Goal: Answer question/provide support: Answer question/provide support

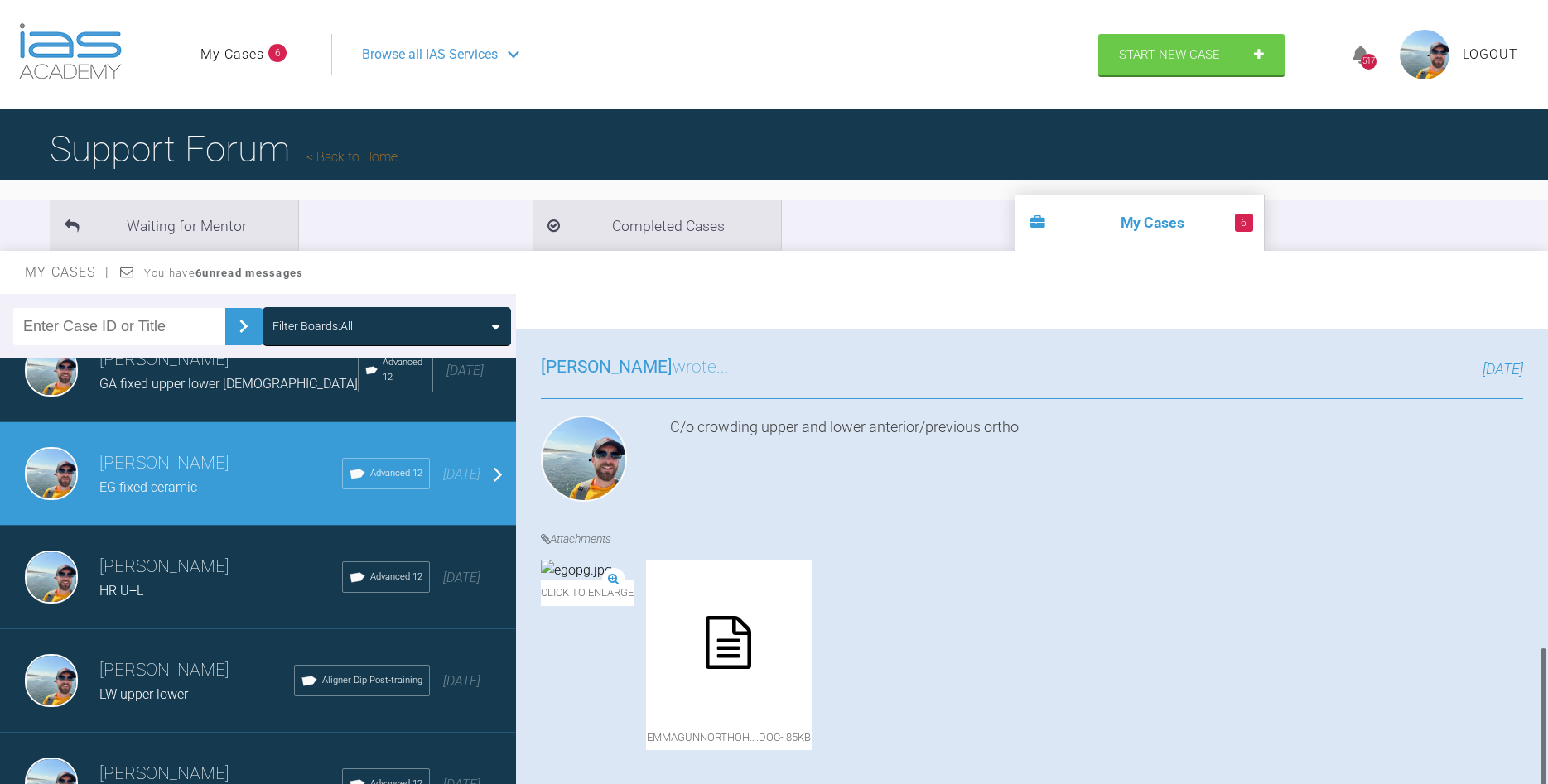
scroll to position [1203, 0]
click at [812, 659] on div at bounding box center [728, 642] width 165 height 165
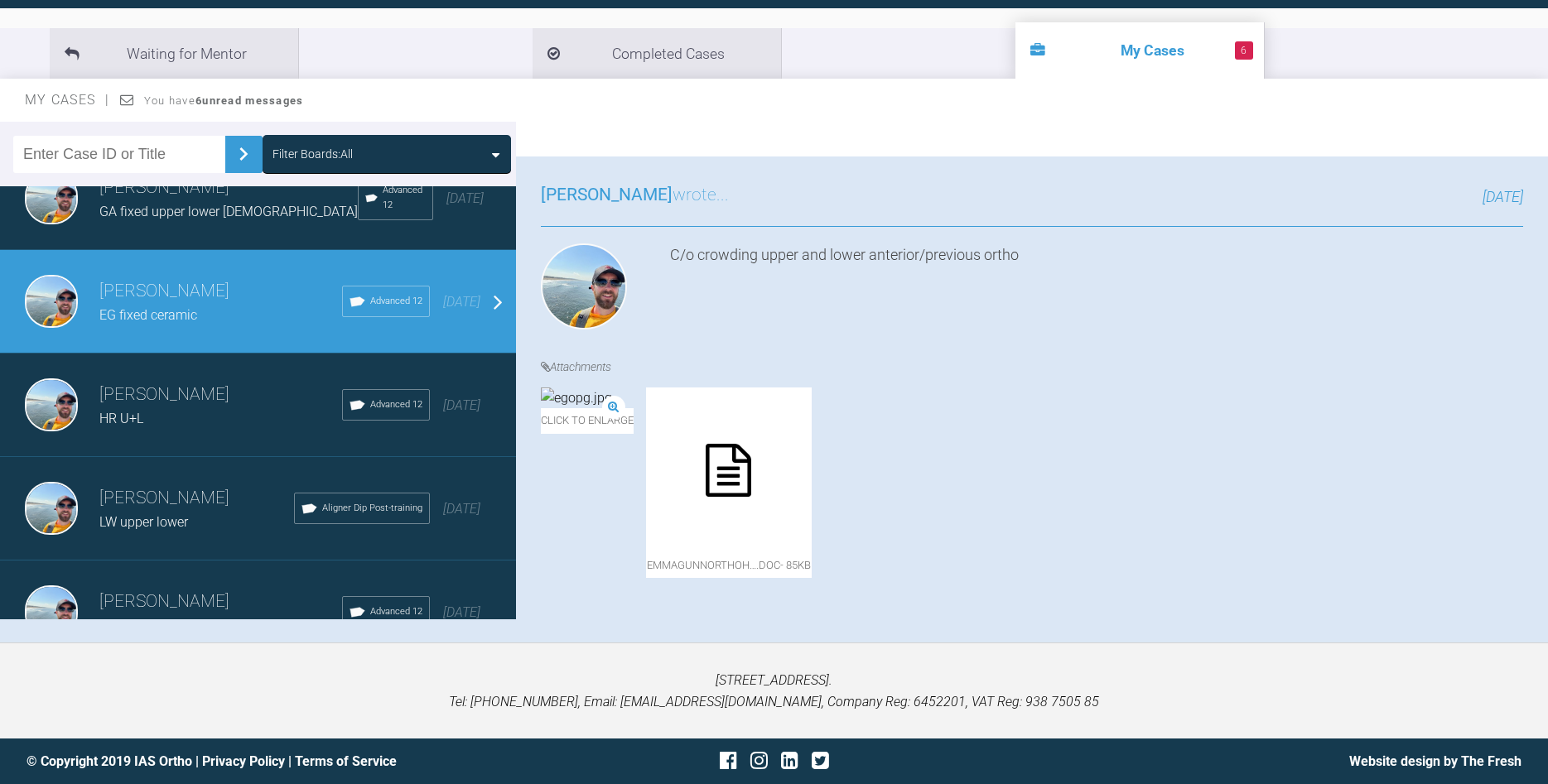
scroll to position [0, 0]
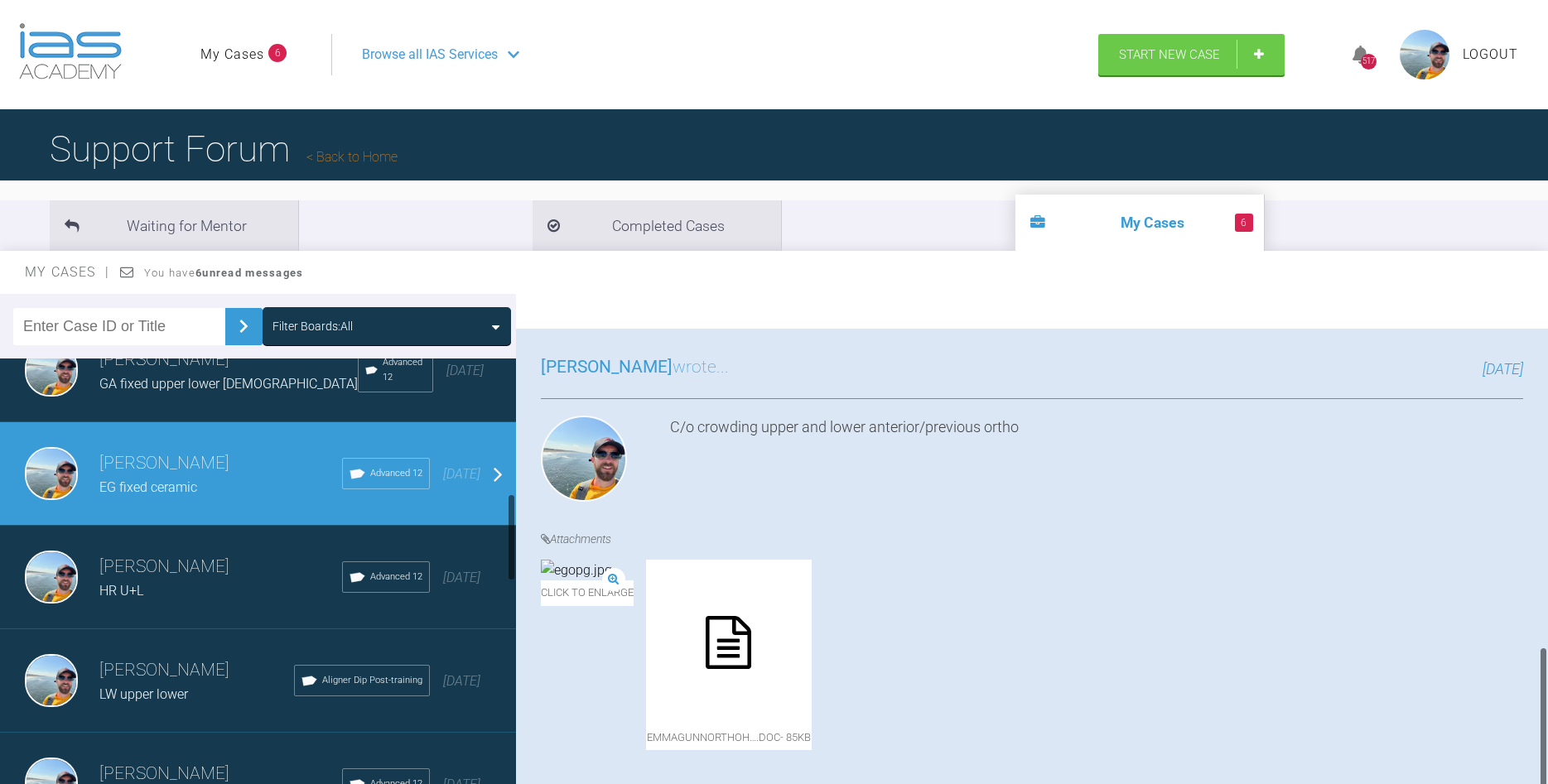
click at [252, 479] on div "EG fixed ceramic" at bounding box center [220, 487] width 243 height 22
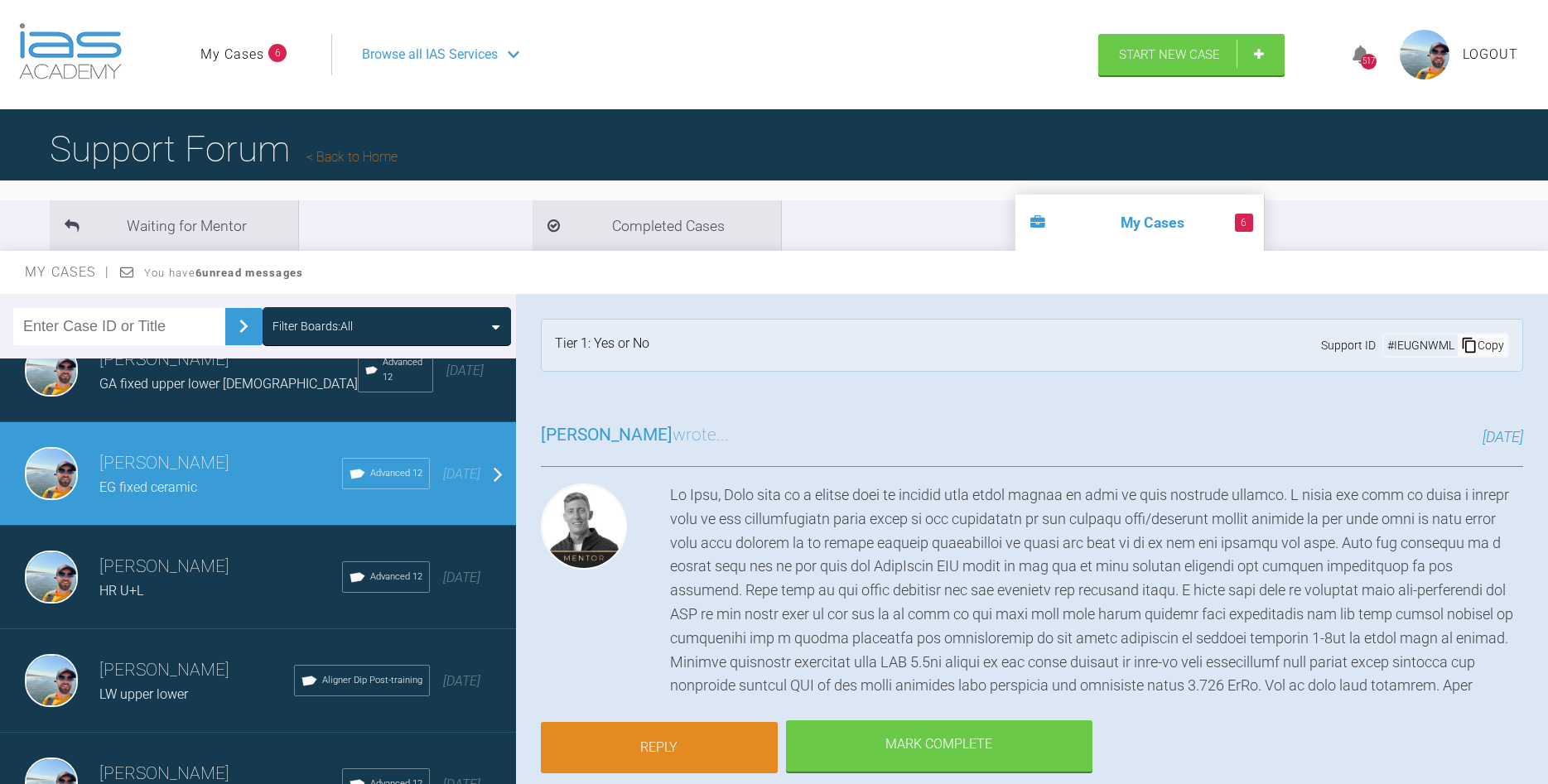
click at [676, 742] on link "Reply" at bounding box center [659, 747] width 237 height 51
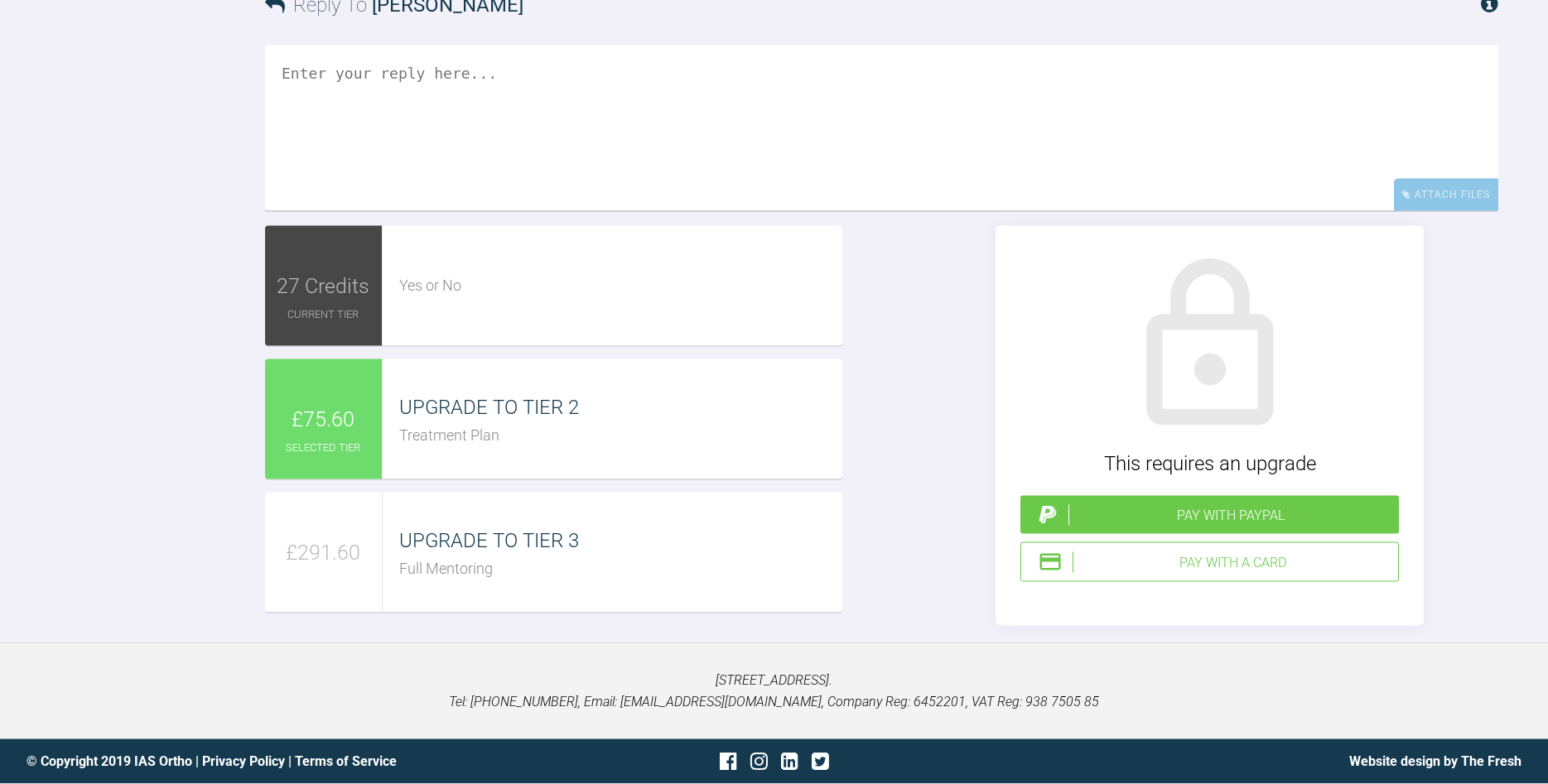
scroll to position [2105, 0]
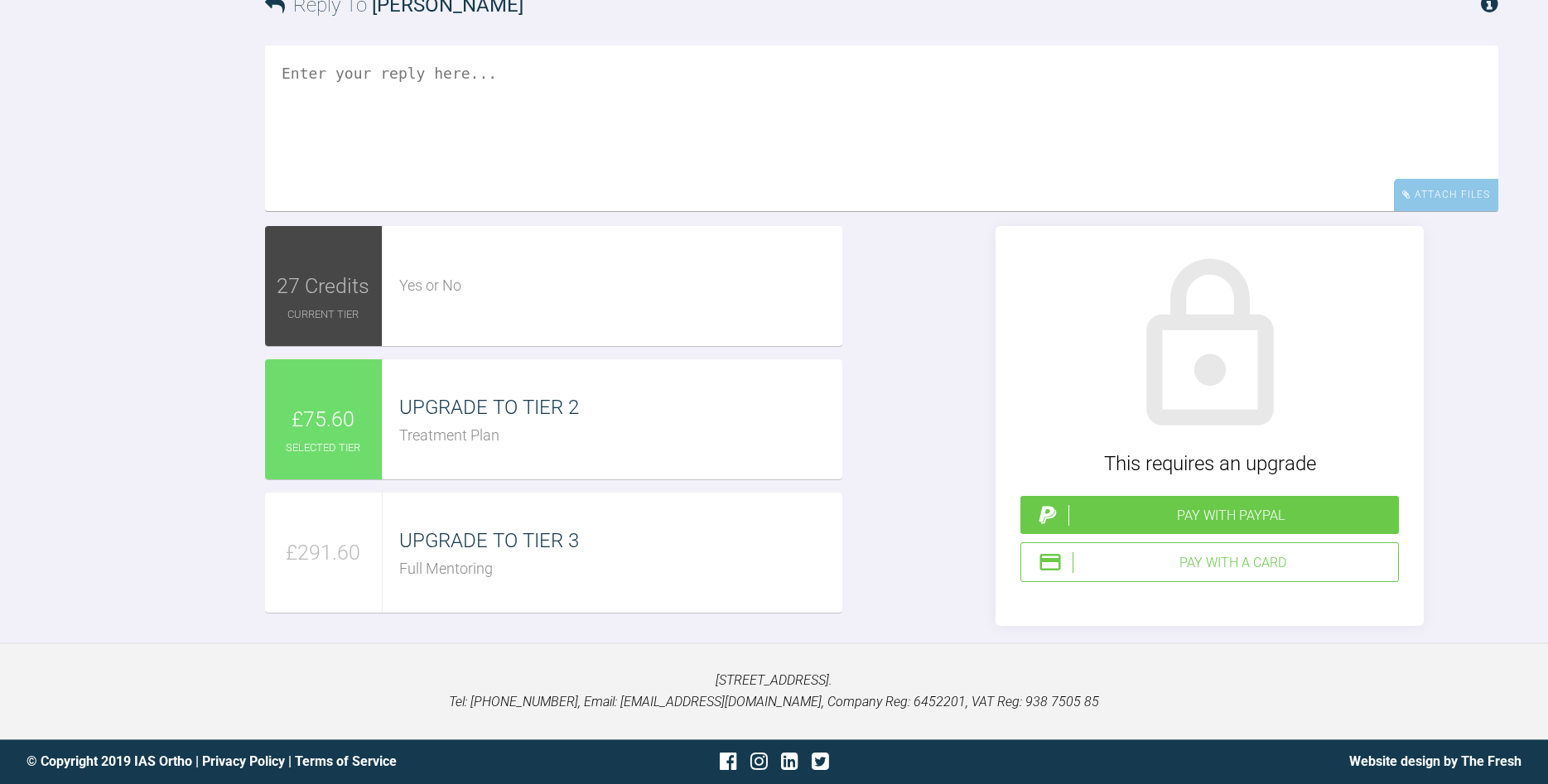
click at [1173, 526] on div "Pay with PayPal" at bounding box center [1230, 515] width 324 height 22
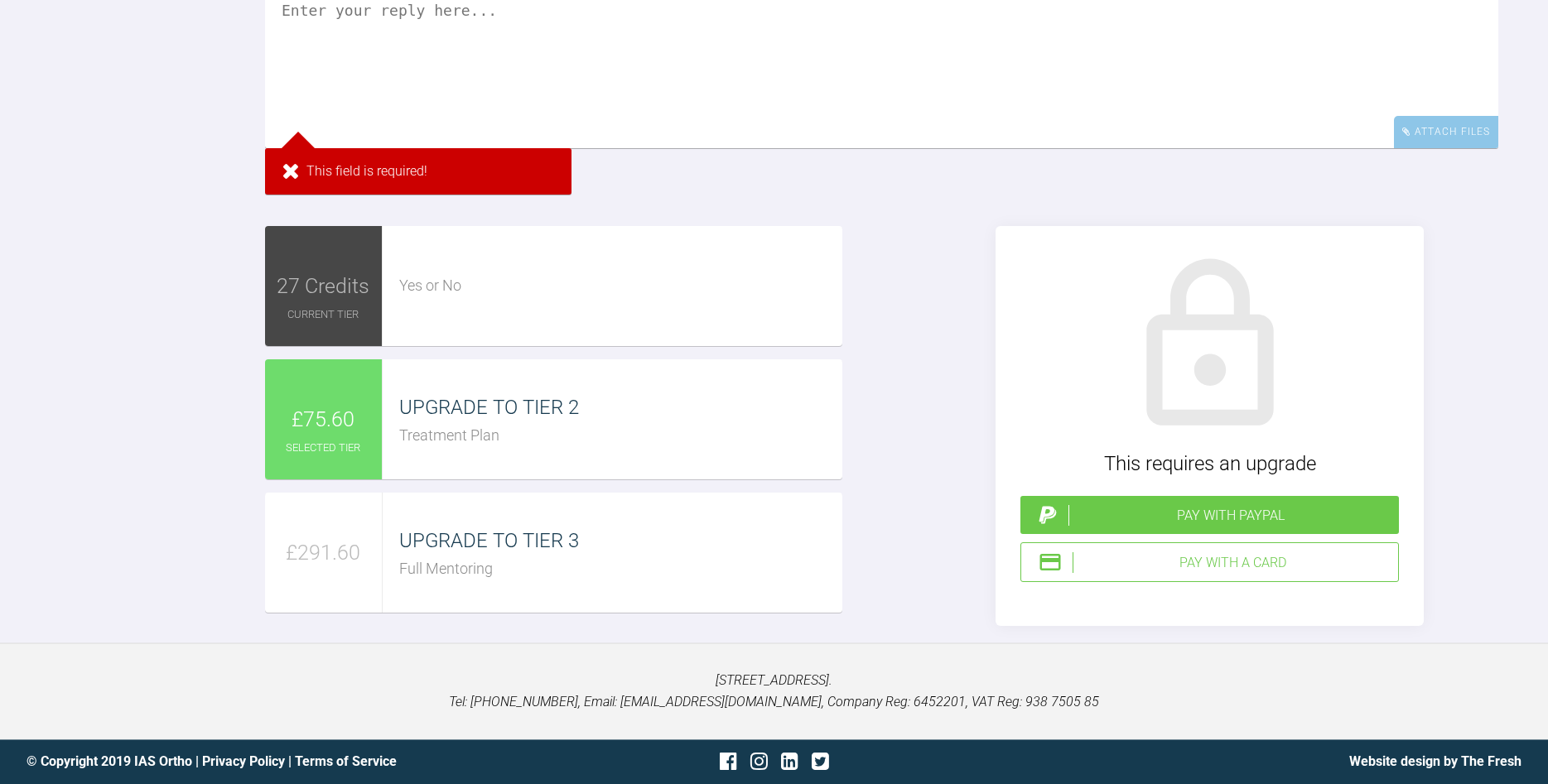
click at [465, 117] on textarea at bounding box center [882, 65] width 1233 height 165
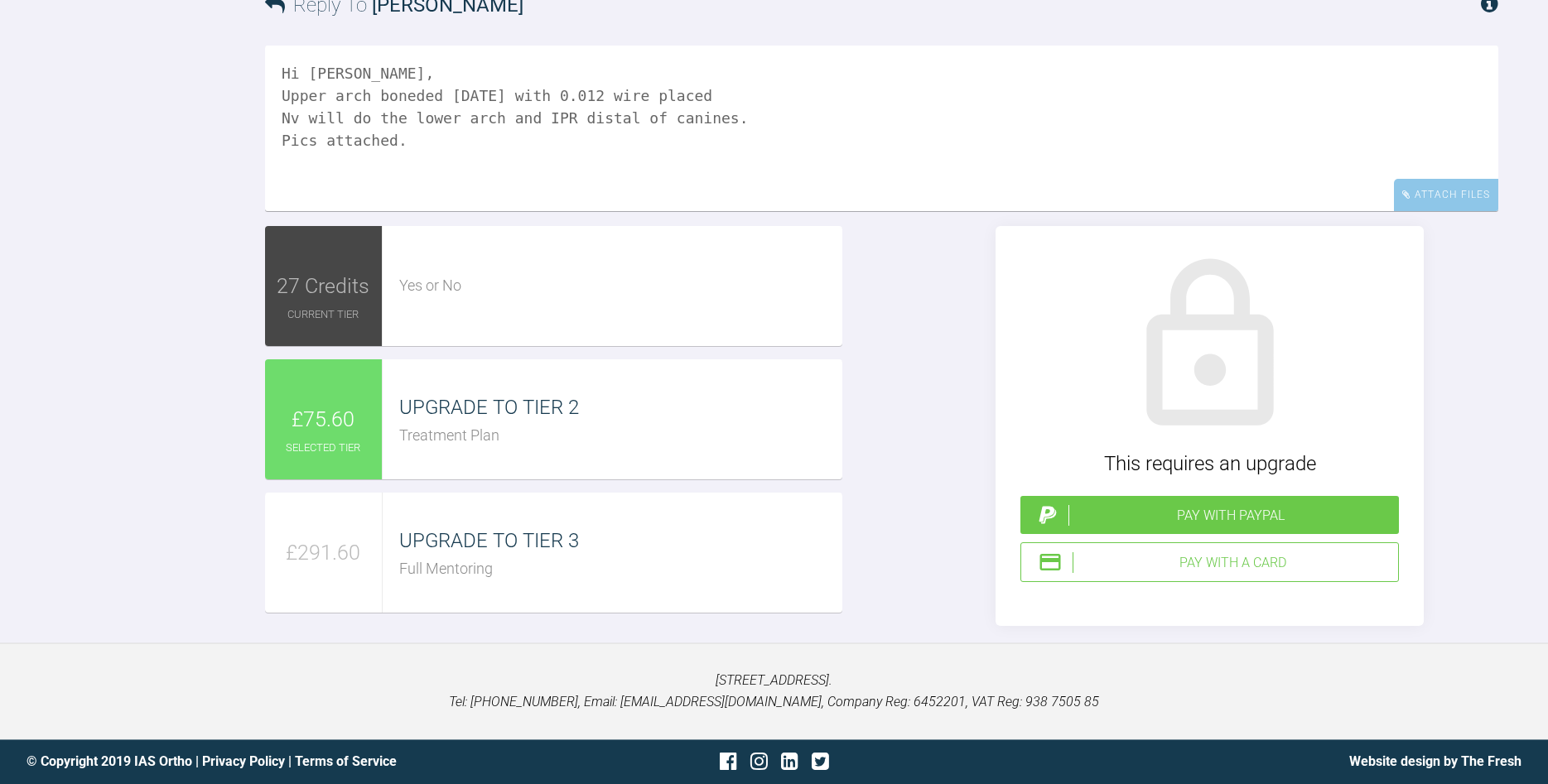
type textarea "Hi [PERSON_NAME], Upper arch boneded [DATE] with 0.012 wire placed Nv will do t…"
click at [1173, 574] on div "Pay with a Card" at bounding box center [1232, 562] width 319 height 22
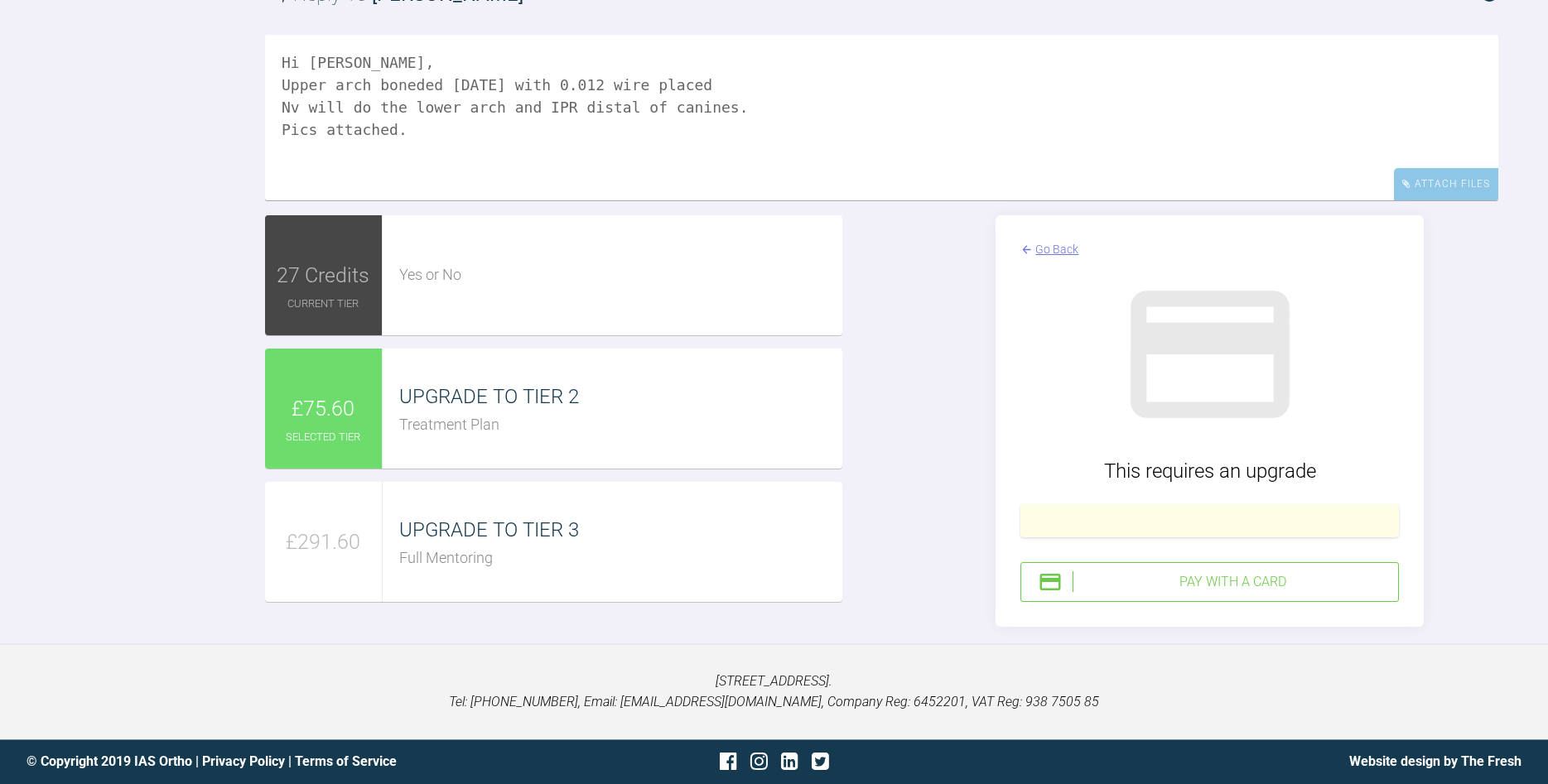
click at [425, 178] on textarea "Hi [PERSON_NAME], Upper arch boneded [DATE] with 0.012 wire placed Nv will do t…" at bounding box center [882, 117] width 1233 height 165
click at [1450, 200] on div "Attach Files" at bounding box center [1446, 184] width 105 height 32
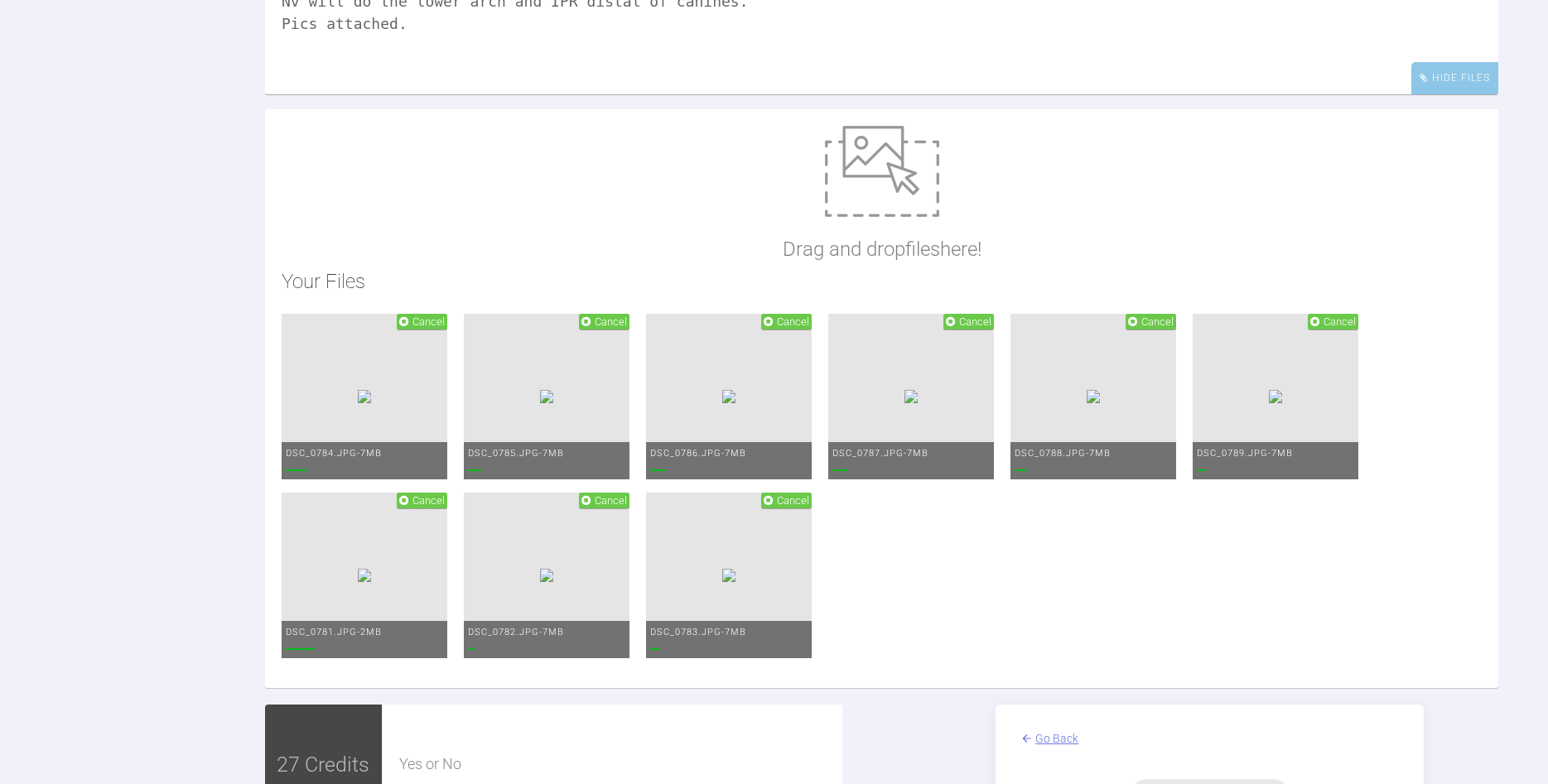
click at [141, 328] on div "Reply To [PERSON_NAME] Hi [PERSON_NAME], Upper arch boneded [DATE] with 0.012 w…" at bounding box center [774, 482] width 1548 height 1268
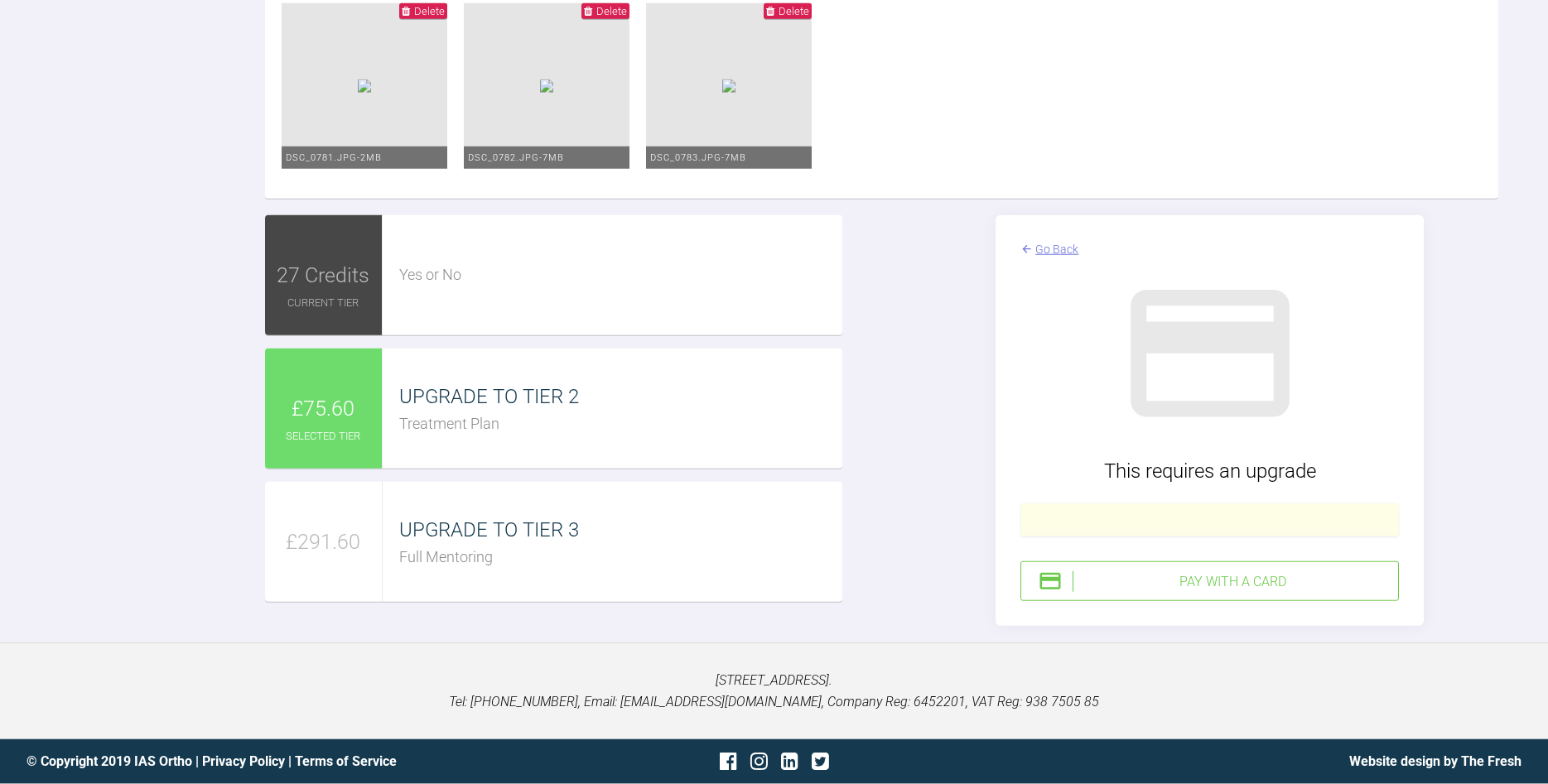
scroll to position [2864, 0]
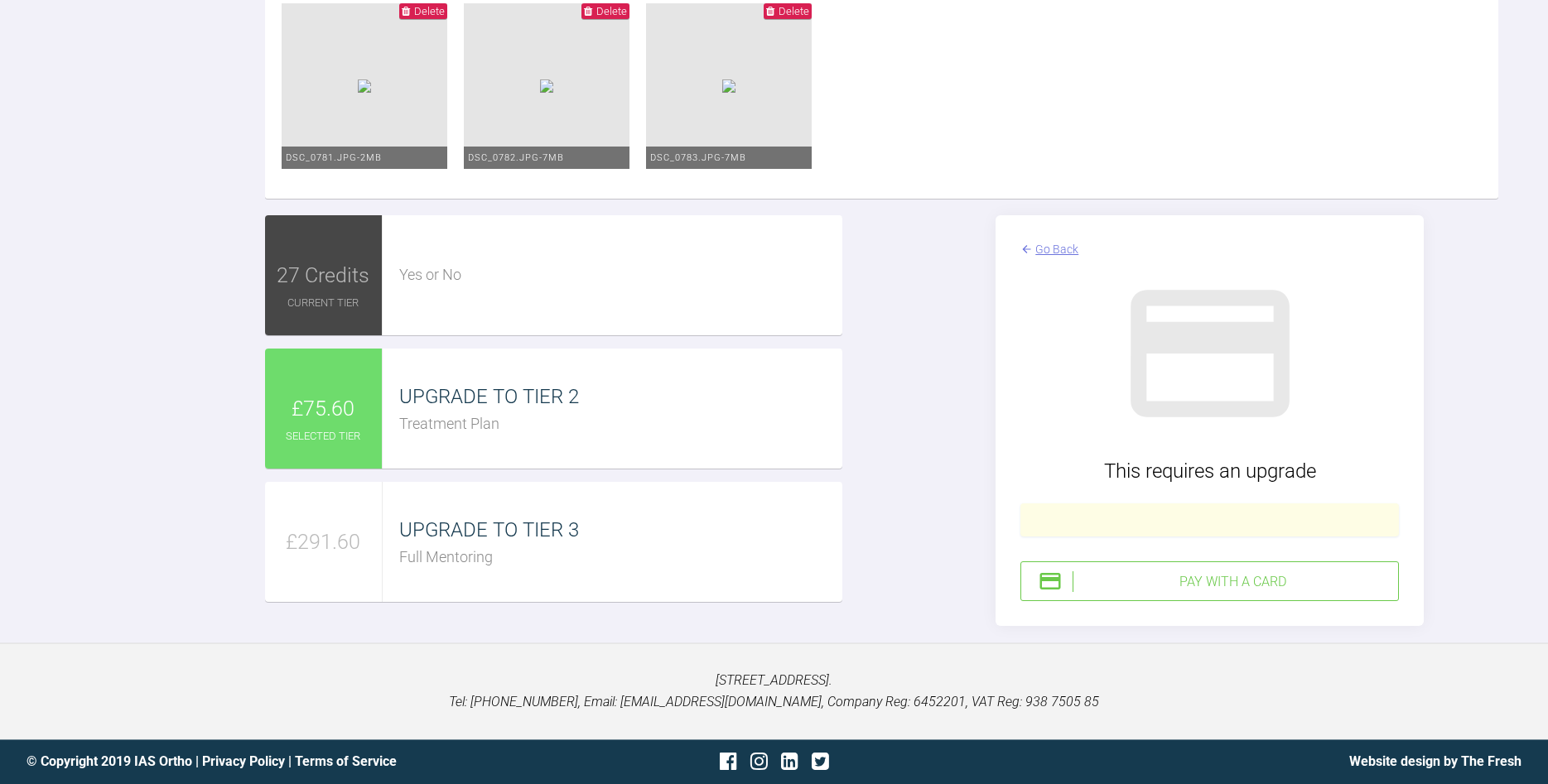
click at [1197, 601] on div "Pay with a Card" at bounding box center [1209, 581] width 379 height 40
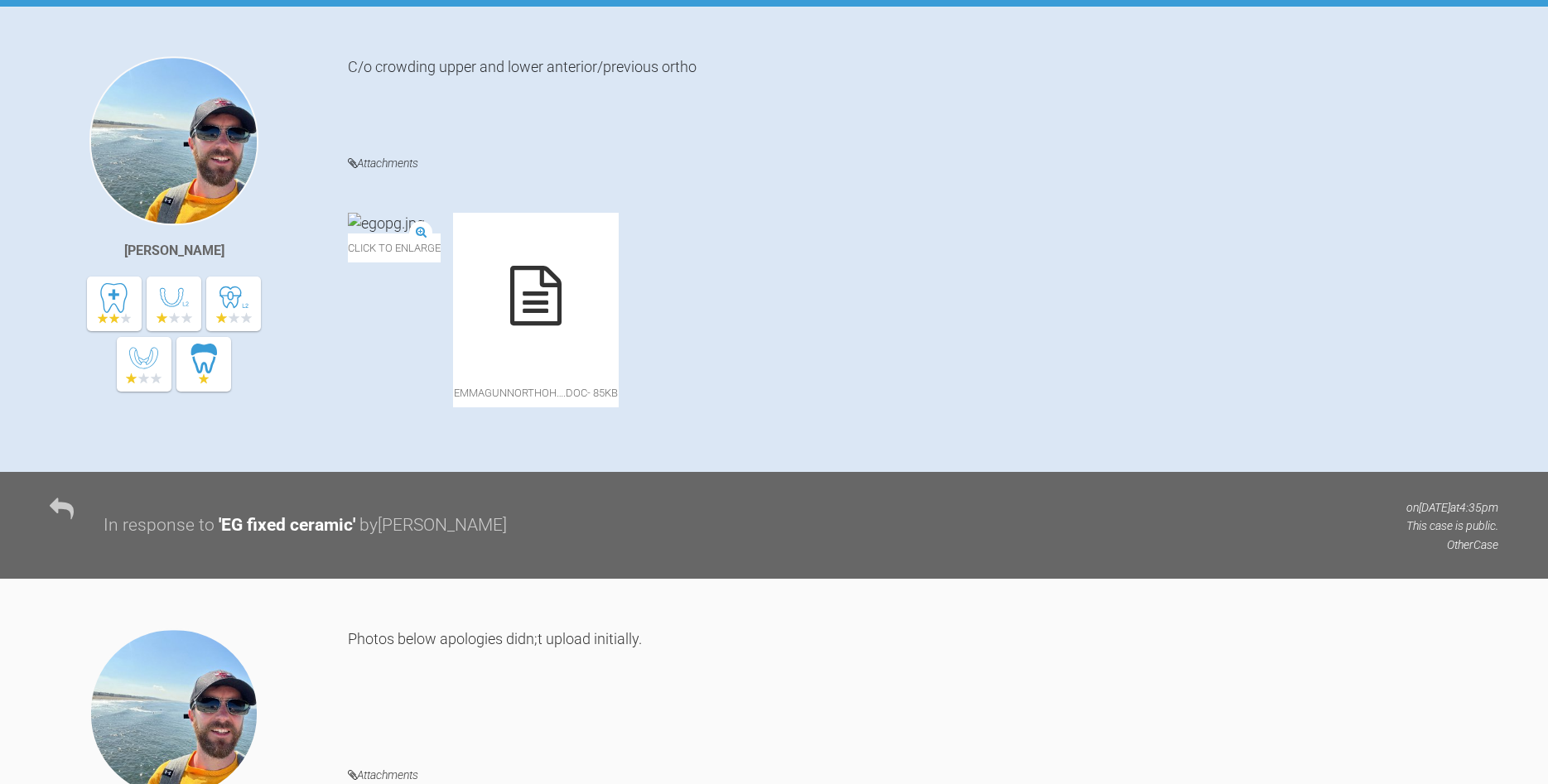
scroll to position [0, 0]
